Goal: Find specific page/section: Find specific page/section

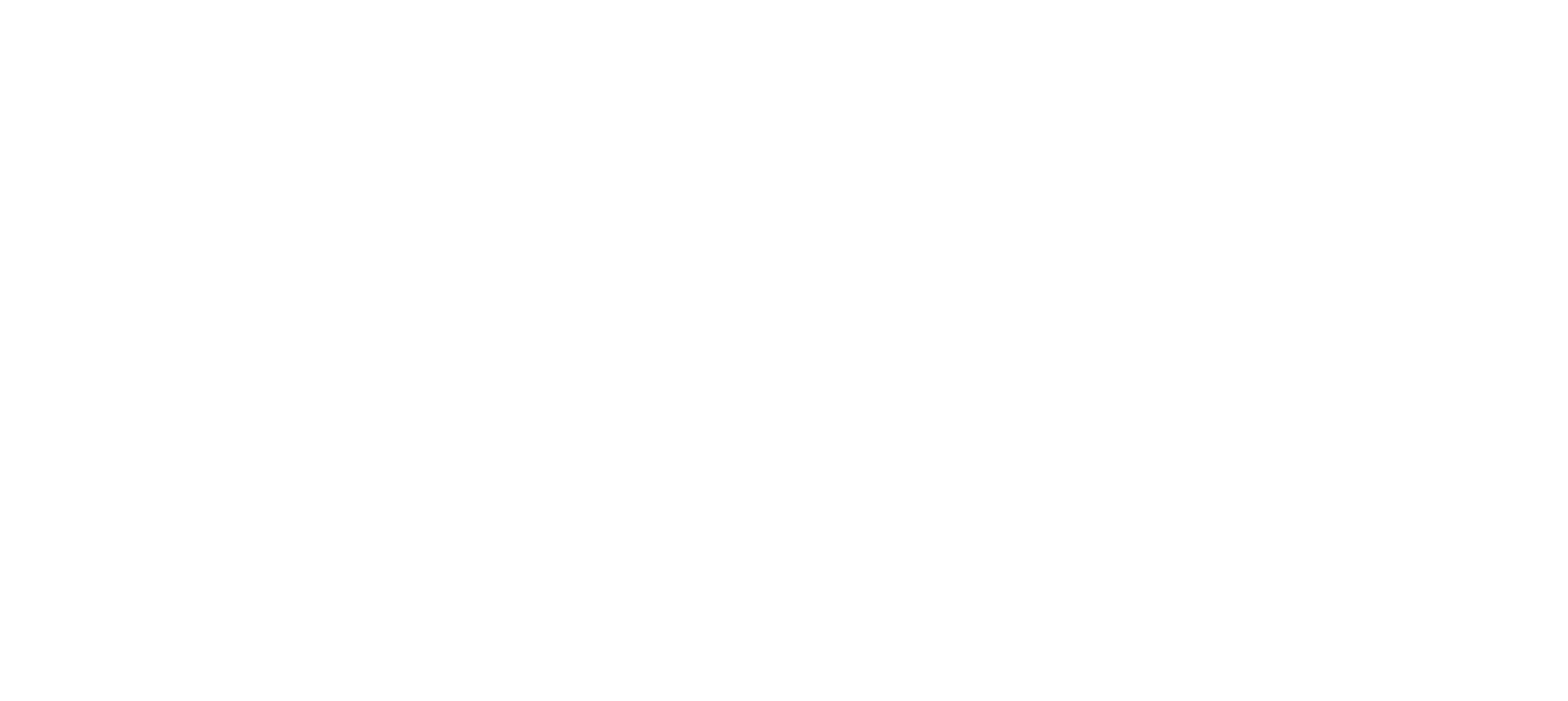
drag, startPoint x: 627, startPoint y: 558, endPoint x: 733, endPoint y: 672, distance: 155.7
click at [628, 558] on div at bounding box center [784, 350] width 1568 height 701
drag, startPoint x: 1111, startPoint y: 686, endPoint x: 1114, endPoint y: 698, distance: 12.4
click at [1111, 686] on div at bounding box center [784, 350] width 1568 height 701
click at [917, 626] on div at bounding box center [784, 350] width 1568 height 701
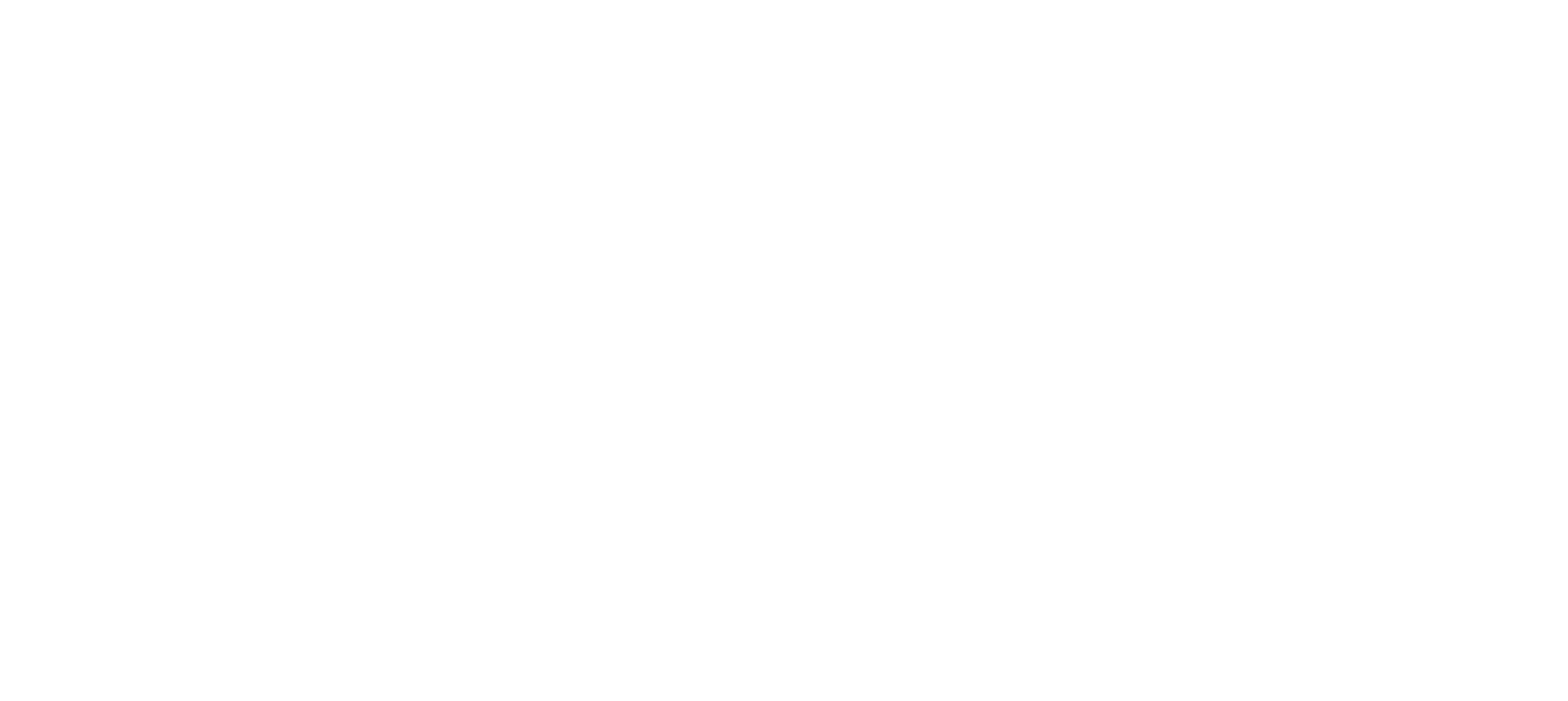
click at [230, 263] on div at bounding box center [784, 350] width 1568 height 701
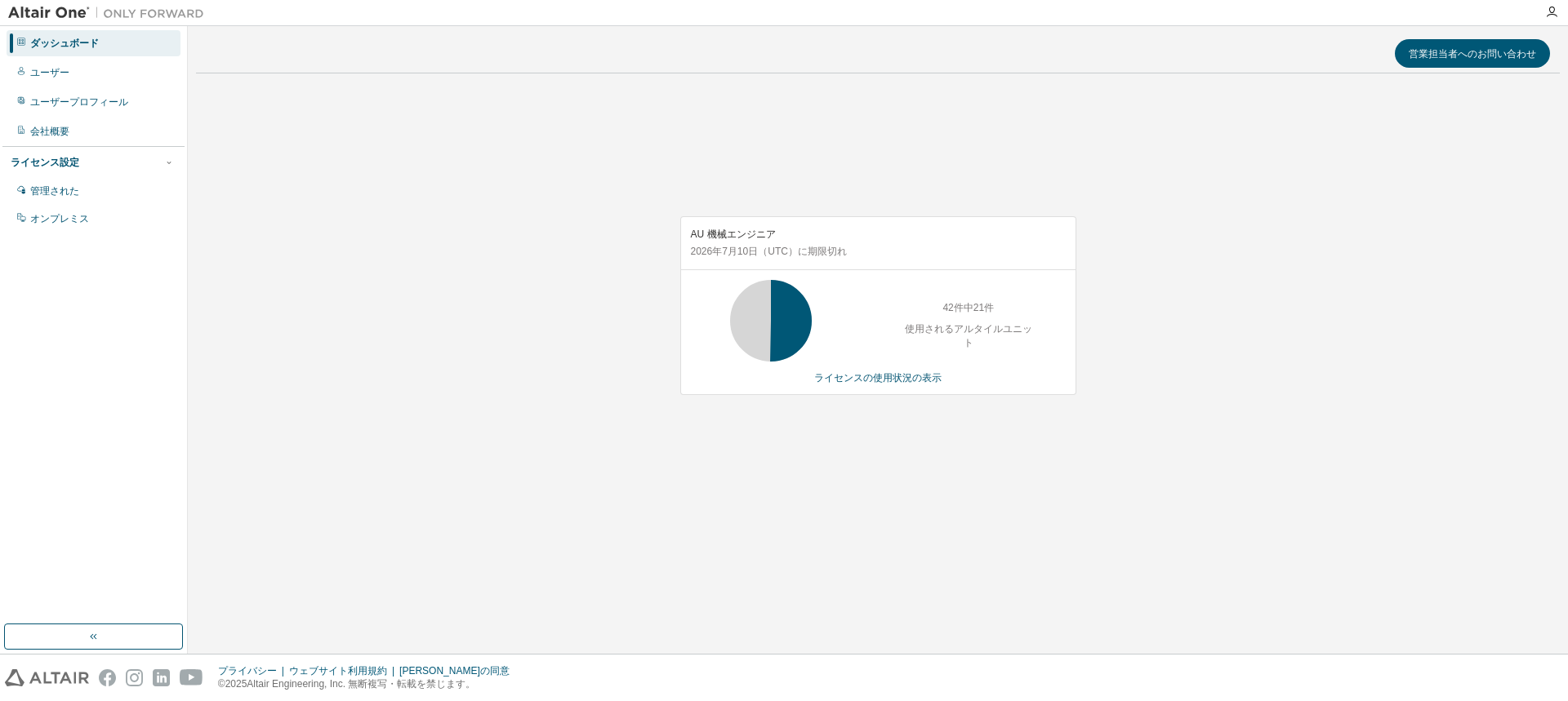
click at [653, 329] on div "AU 機械エンジニア [DATE] （UTC） に期限切れ 42件中21件 使用されるアルタイルユニット ライセンスの使用状況の表示" at bounding box center [877, 314] width 1363 height 456
click at [1039, 549] on div "営業担当者へのお問い合わせ AU 機械エンジニア [DATE] （UTC） に期限切れ 42件中21件 使用されるアルタイルユニット ライセンスの使用状況の表示" at bounding box center [877, 340] width 1363 height 612
